Goal: Task Accomplishment & Management: Manage account settings

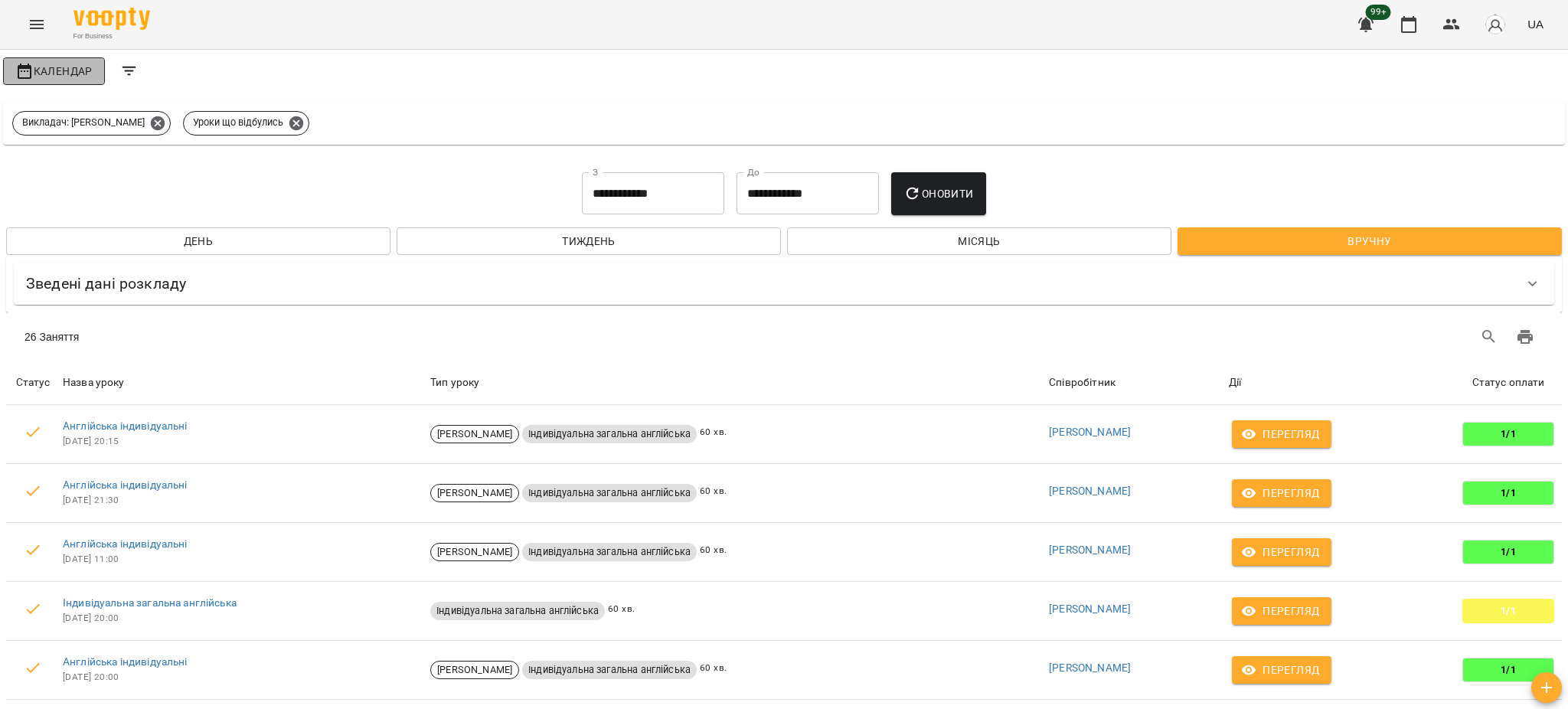
click at [62, 62] on span "Календар" at bounding box center [54, 72] width 77 height 19
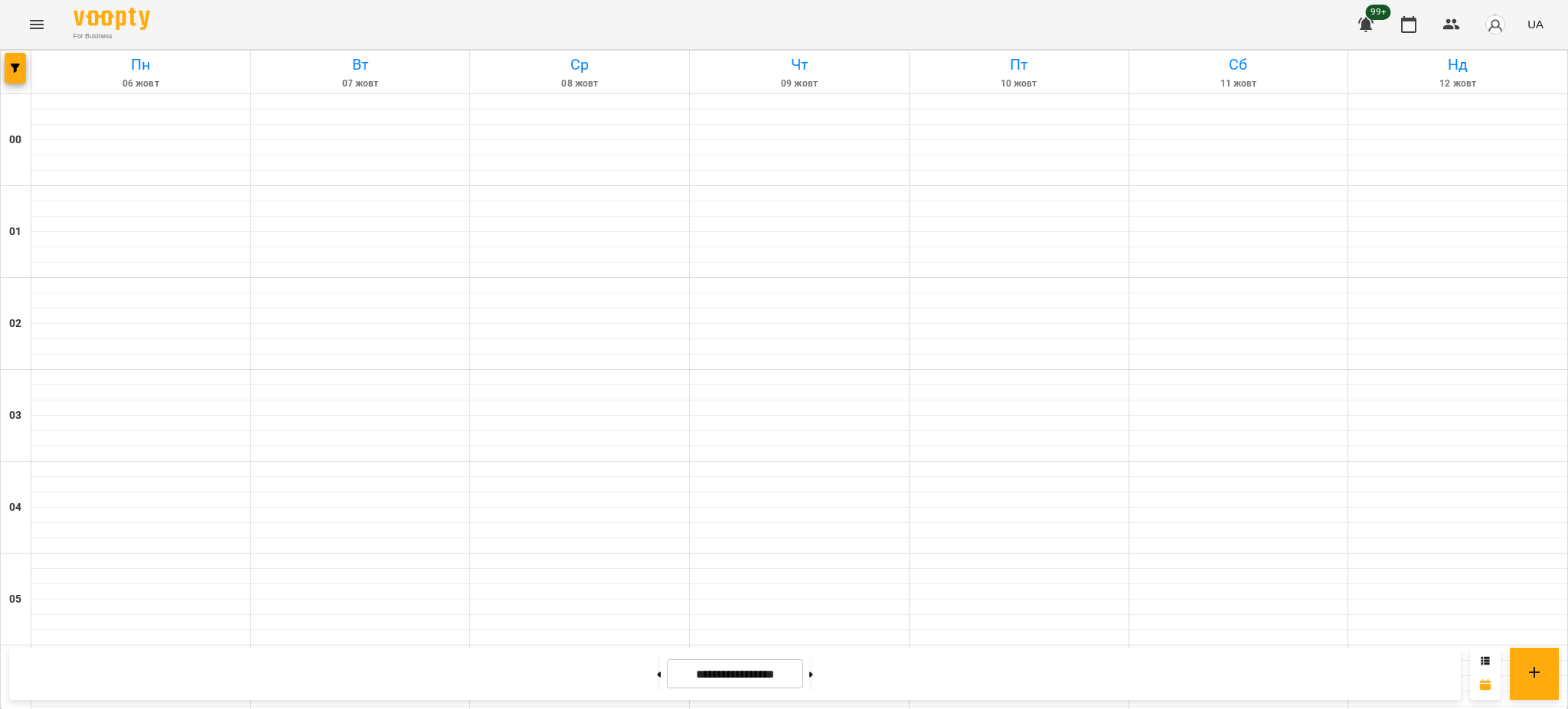
scroll to position [1566, 0]
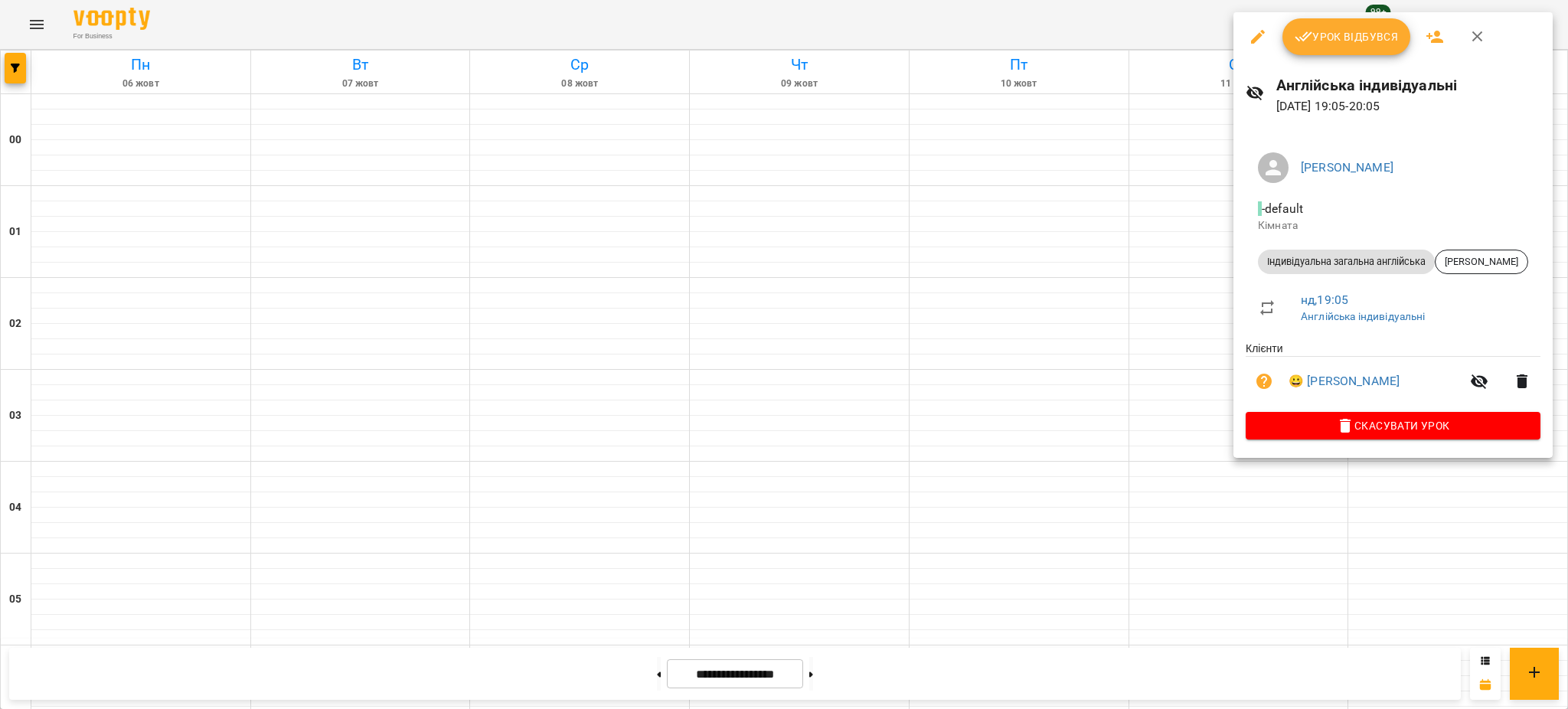
click at [1348, 34] on span "Урок відбувся" at bounding box center [1347, 37] width 104 height 19
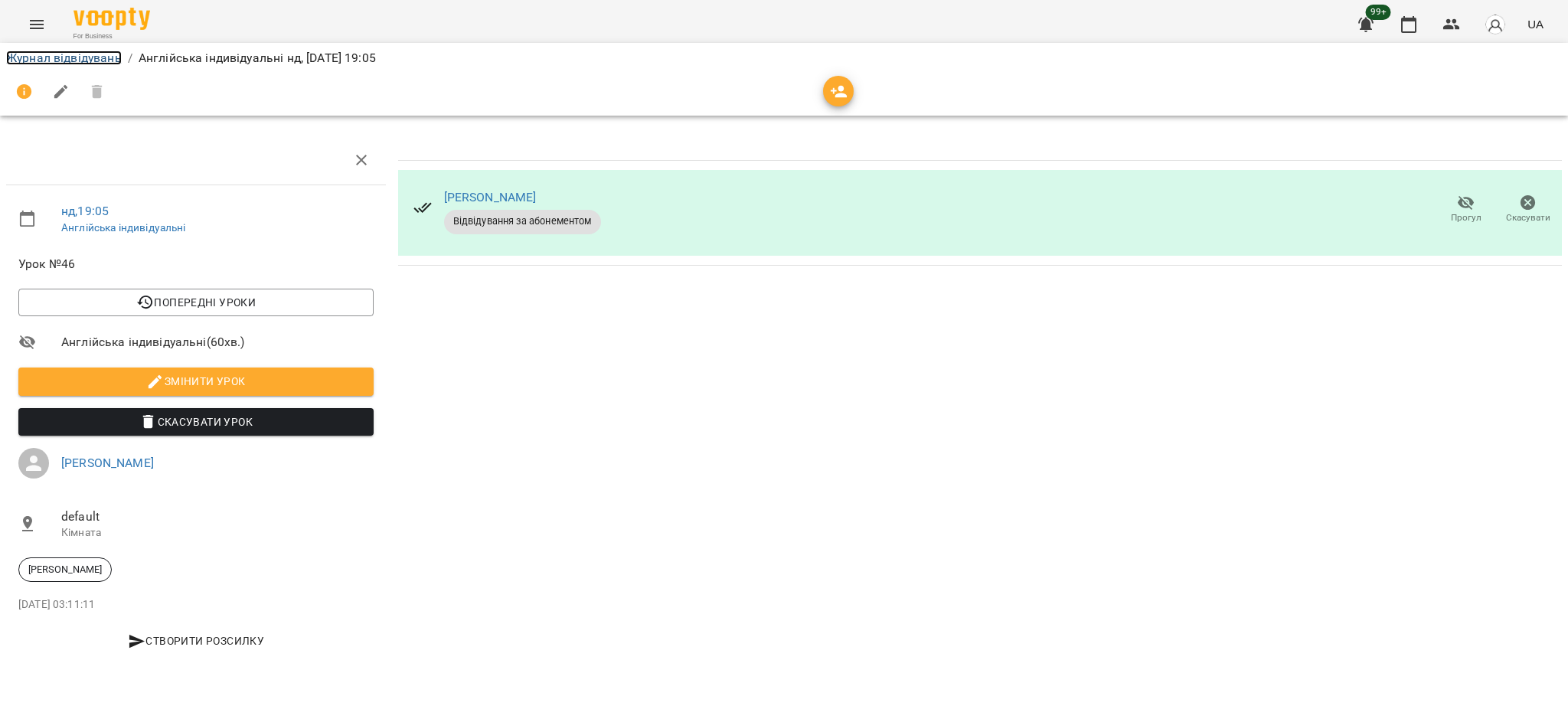
drag, startPoint x: 53, startPoint y: 58, endPoint x: 120, endPoint y: 105, distance: 81.8
click at [54, 58] on link "Журнал відвідувань" at bounding box center [64, 58] width 115 height 15
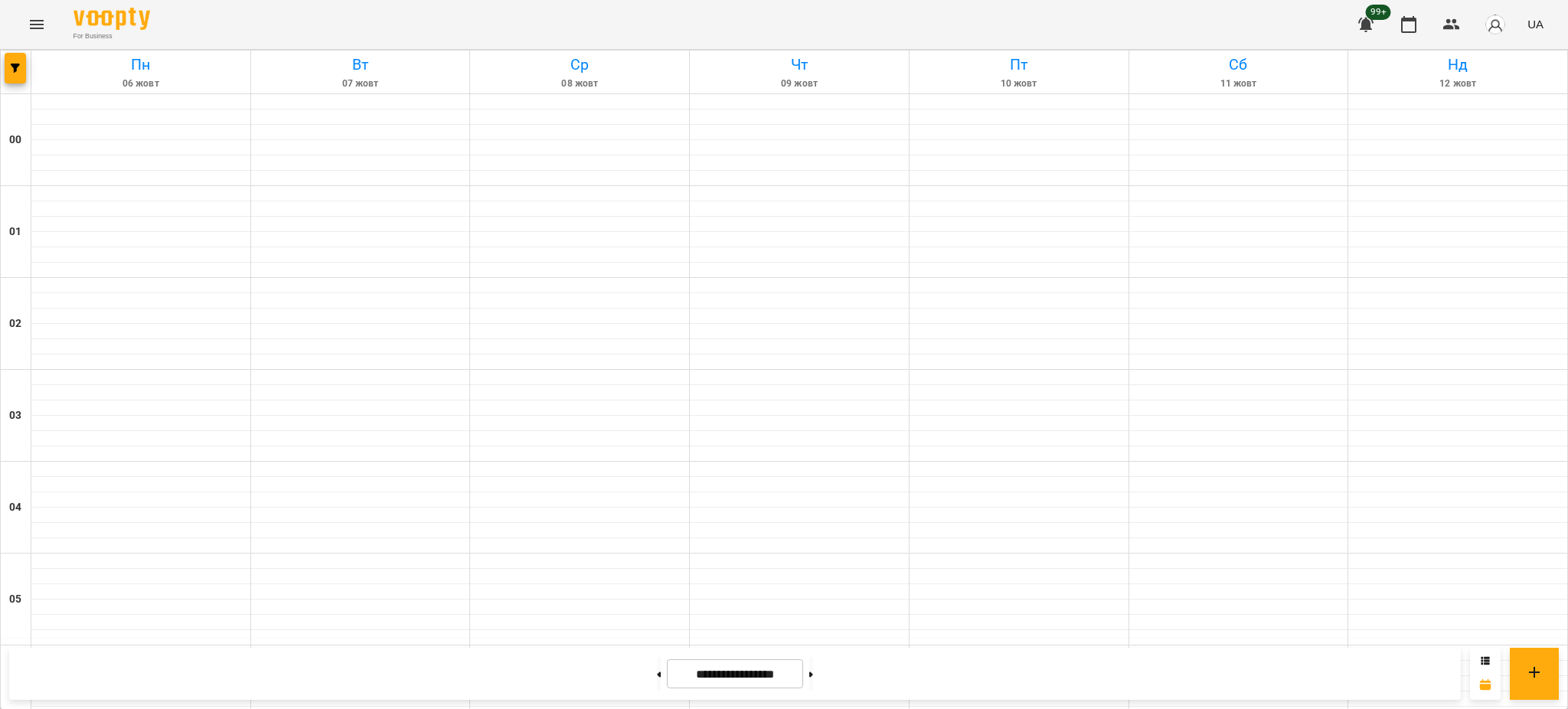
scroll to position [1326, 0]
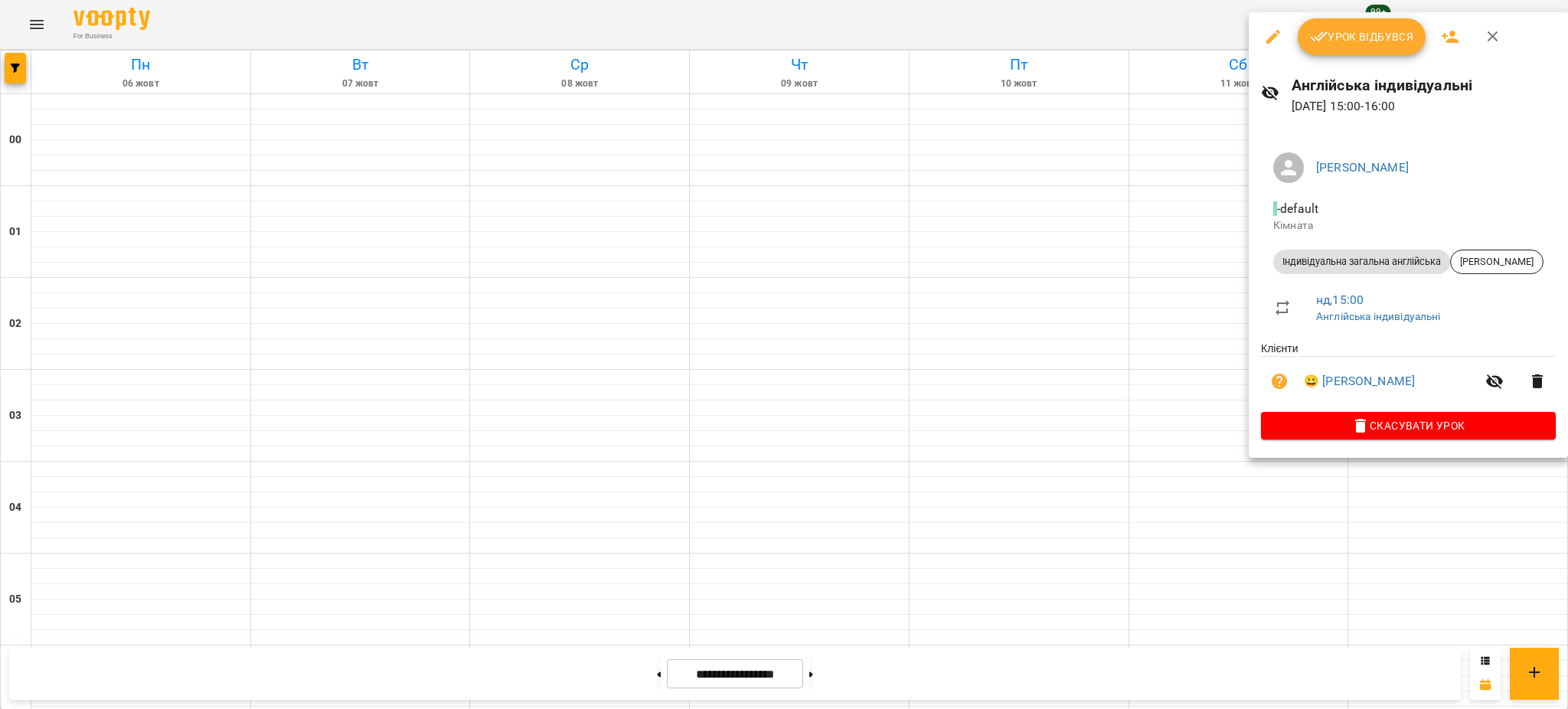
click at [1353, 35] on span "Урок відбувся" at bounding box center [1362, 37] width 104 height 19
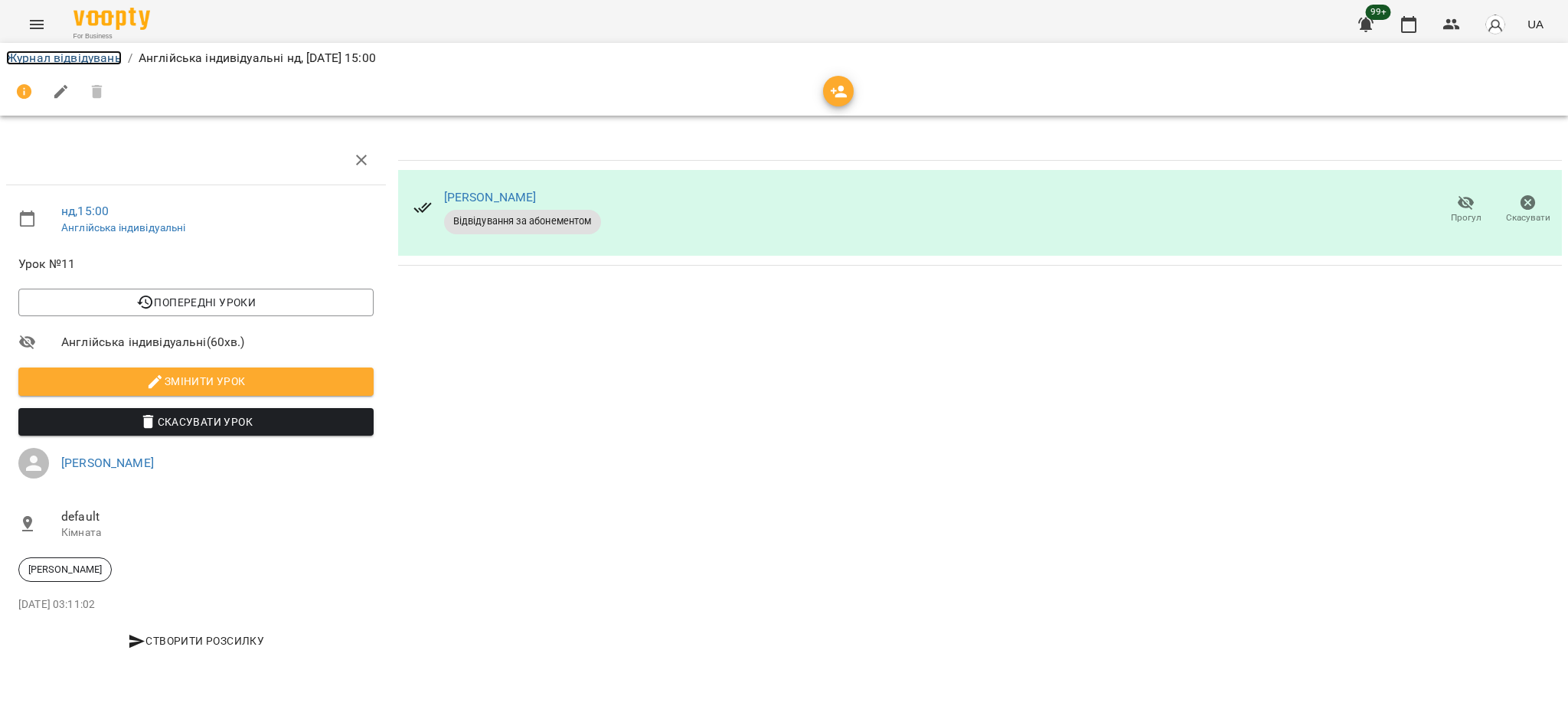
click at [77, 63] on link "Журнал відвідувань" at bounding box center [64, 58] width 115 height 15
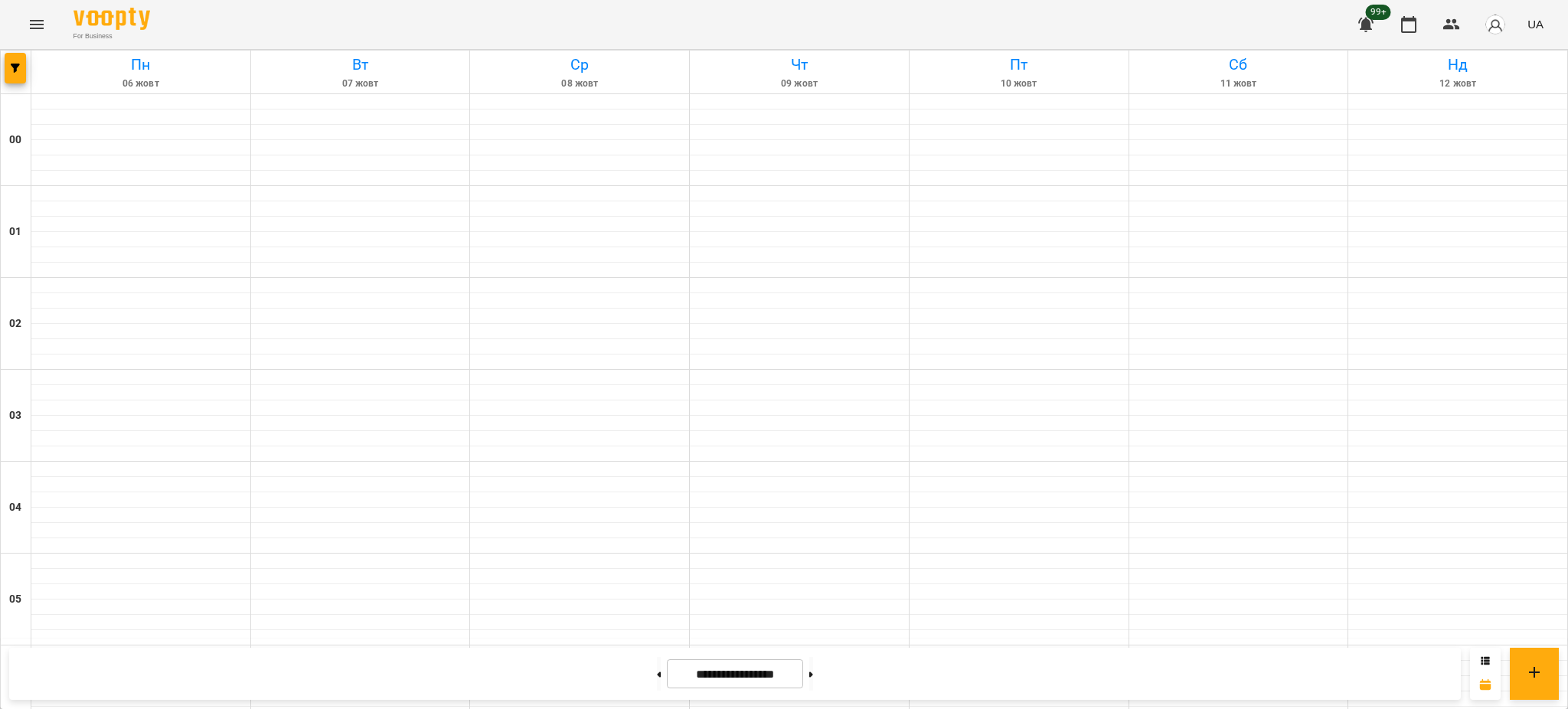
scroll to position [1566, 0]
click at [1488, 669] on div at bounding box center [1485, 673] width 30 height 52
click at [1488, 663] on icon at bounding box center [1485, 661] width 9 height 9
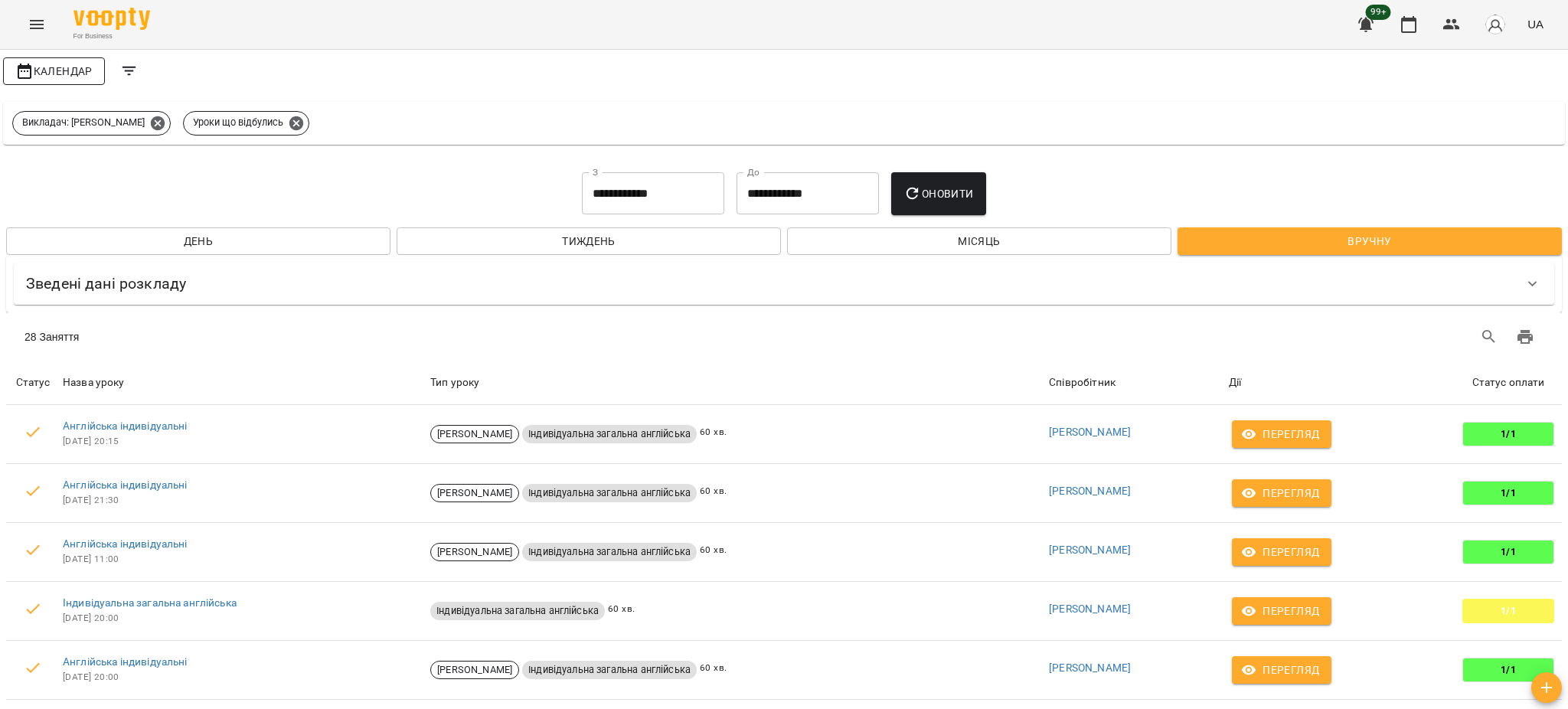
click at [80, 73] on span "Календар" at bounding box center [54, 72] width 77 height 19
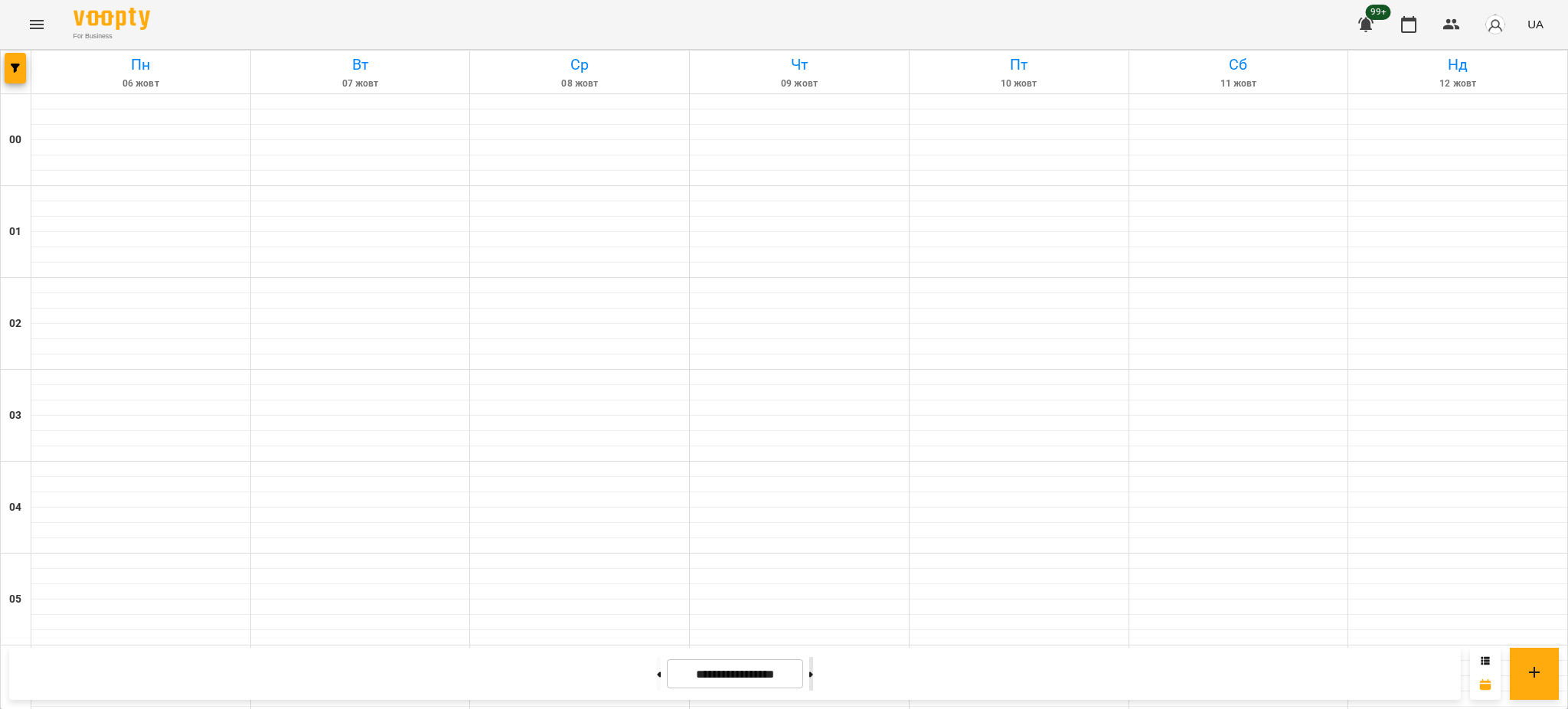
click at [813, 674] on button at bounding box center [810, 673] width 4 height 33
type input "**********"
